Goal: Task Accomplishment & Management: Complete application form

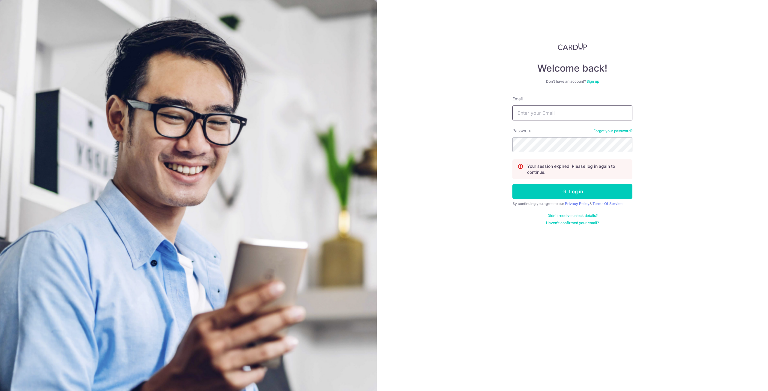
click at [537, 117] on input "Email" at bounding box center [572, 113] width 120 height 15
type input "[EMAIL_ADDRESS][DOMAIN_NAME]"
click at [512, 184] on button "Log in" at bounding box center [572, 191] width 120 height 15
click at [537, 112] on input "Email" at bounding box center [572, 113] width 120 height 15
type input "kevinweeshijie@gmail.com"
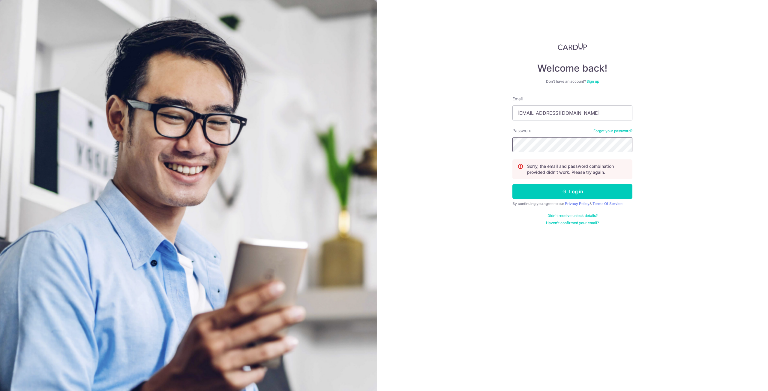
click at [512, 184] on button "Log in" at bounding box center [572, 191] width 120 height 15
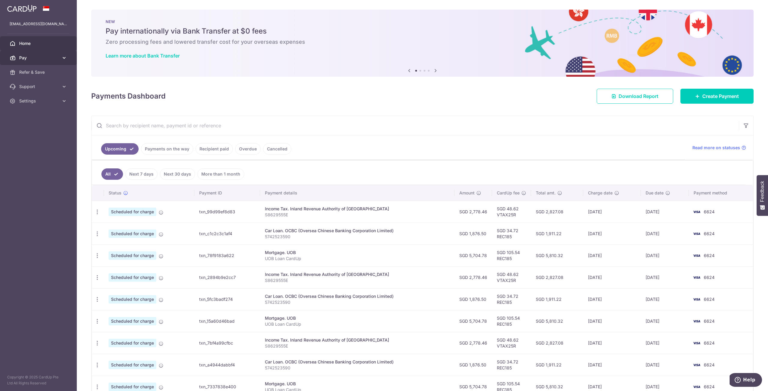
click at [29, 57] on span "Pay" at bounding box center [39, 58] width 40 height 6
click at [33, 71] on span "Payments" at bounding box center [39, 72] width 40 height 6
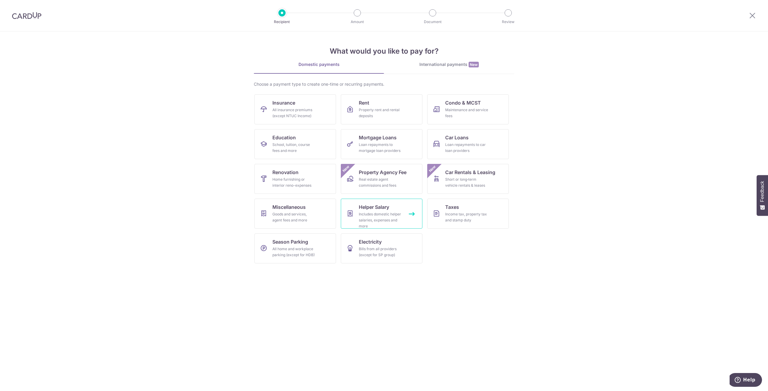
click at [382, 213] on div "Includes domestic helper salaries, expenses and more" at bounding box center [380, 220] width 43 height 18
click at [303, 176] on link "Renovation Home furnishing or interior reno-expenses" at bounding box center [295, 179] width 82 height 30
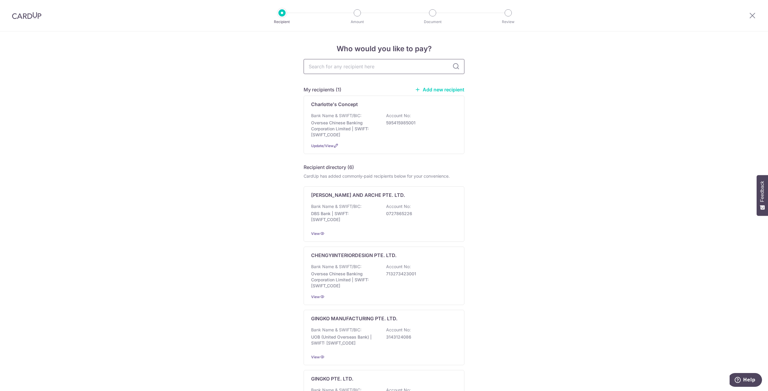
click at [333, 69] on input "text" at bounding box center [384, 66] width 161 height 15
click at [355, 69] on input "text" at bounding box center [384, 66] width 161 height 15
type input "W Y [PERSON_NAME]"
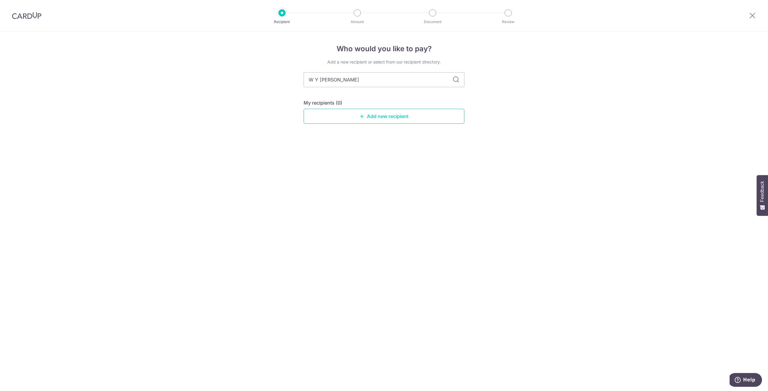
click at [369, 118] on link "Add new recipient" at bounding box center [384, 116] width 161 height 15
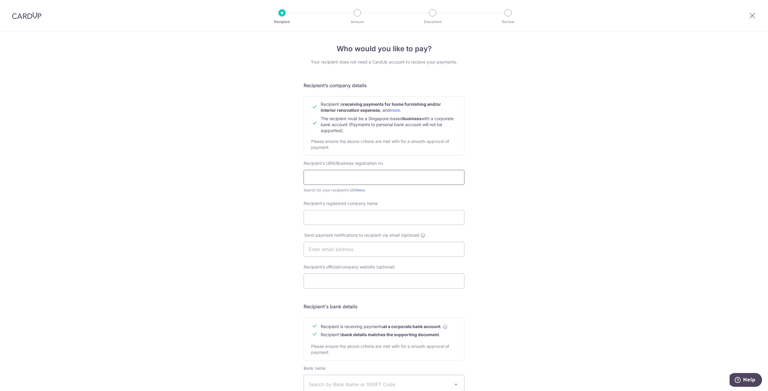
click at [334, 175] on input "text" at bounding box center [384, 177] width 161 height 15
